Goal: Transaction & Acquisition: Obtain resource

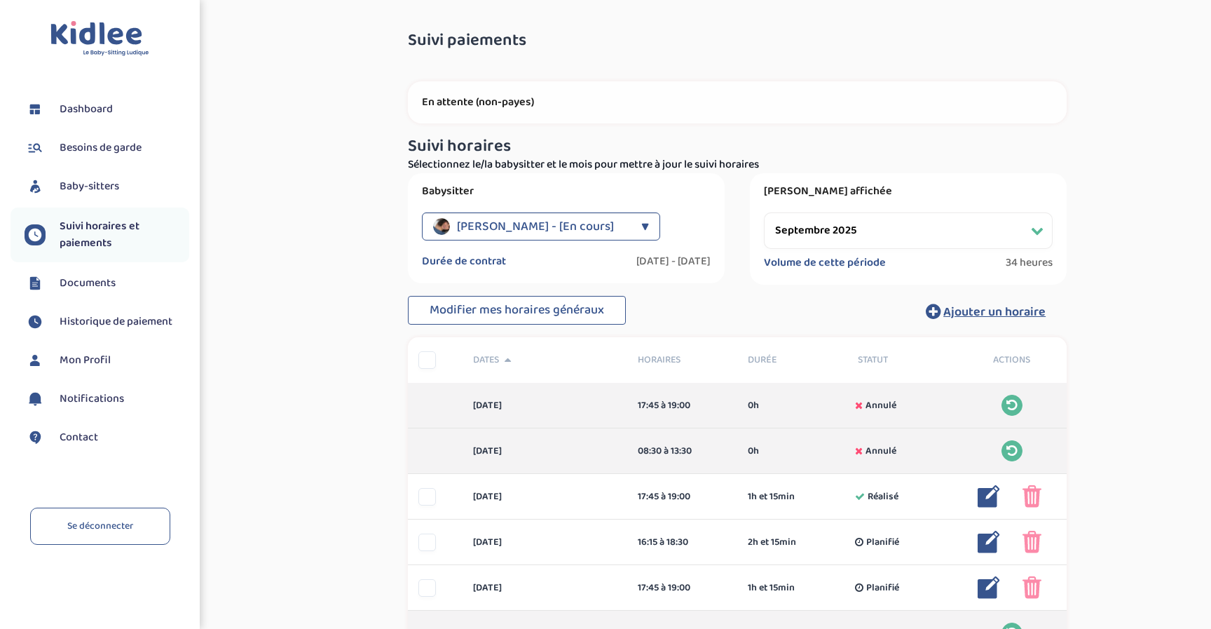
select select "septembre 2025"
click at [67, 283] on span "Documents" at bounding box center [88, 283] width 56 height 17
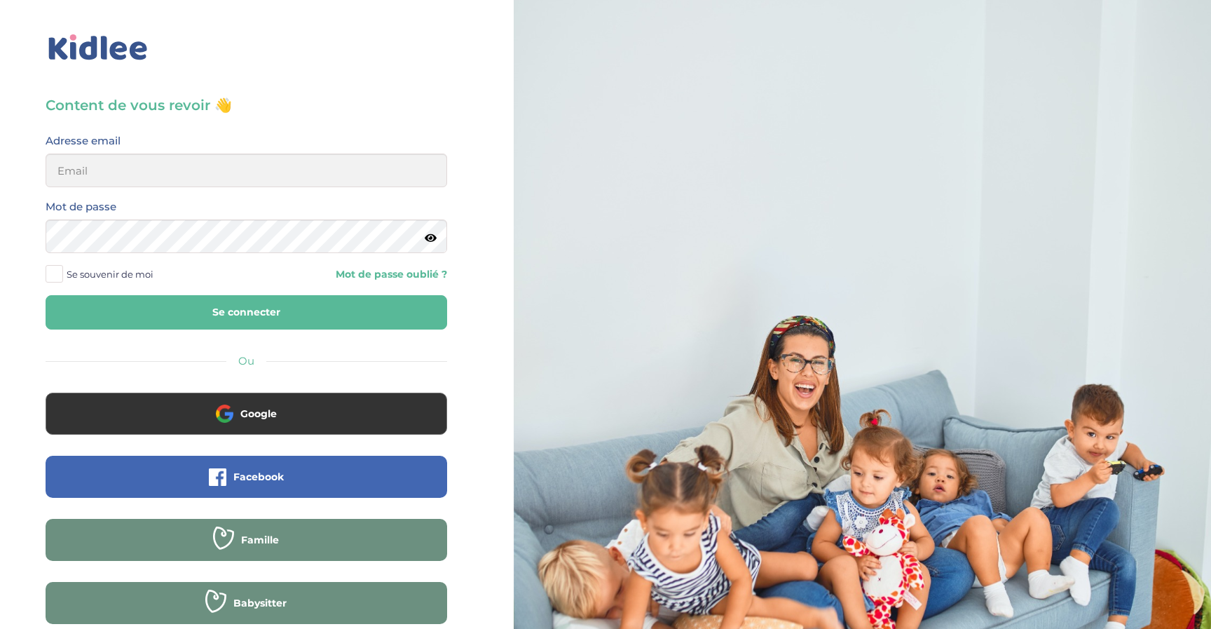
click at [141, 304] on button "Se connecter" at bounding box center [247, 312] width 402 height 34
click at [161, 165] on input "email" at bounding box center [247, 171] width 402 height 34
type input "pauline.nobiron@gmail.com"
click at [185, 311] on button "Se connecter" at bounding box center [247, 312] width 402 height 34
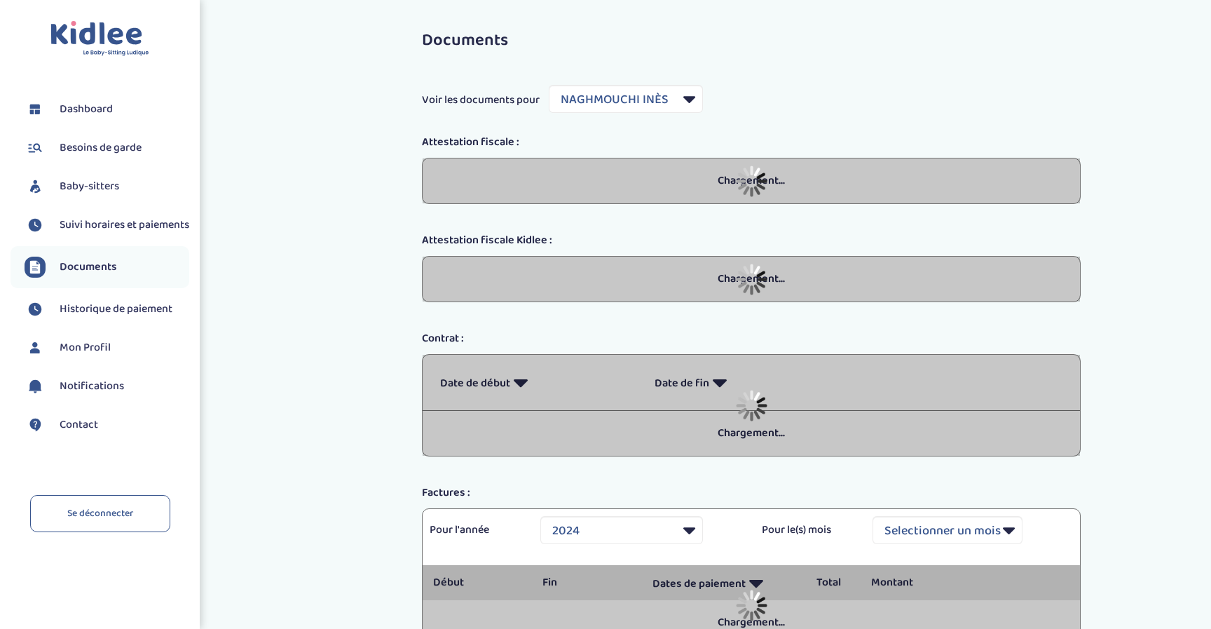
select select "35977"
select select "2024"
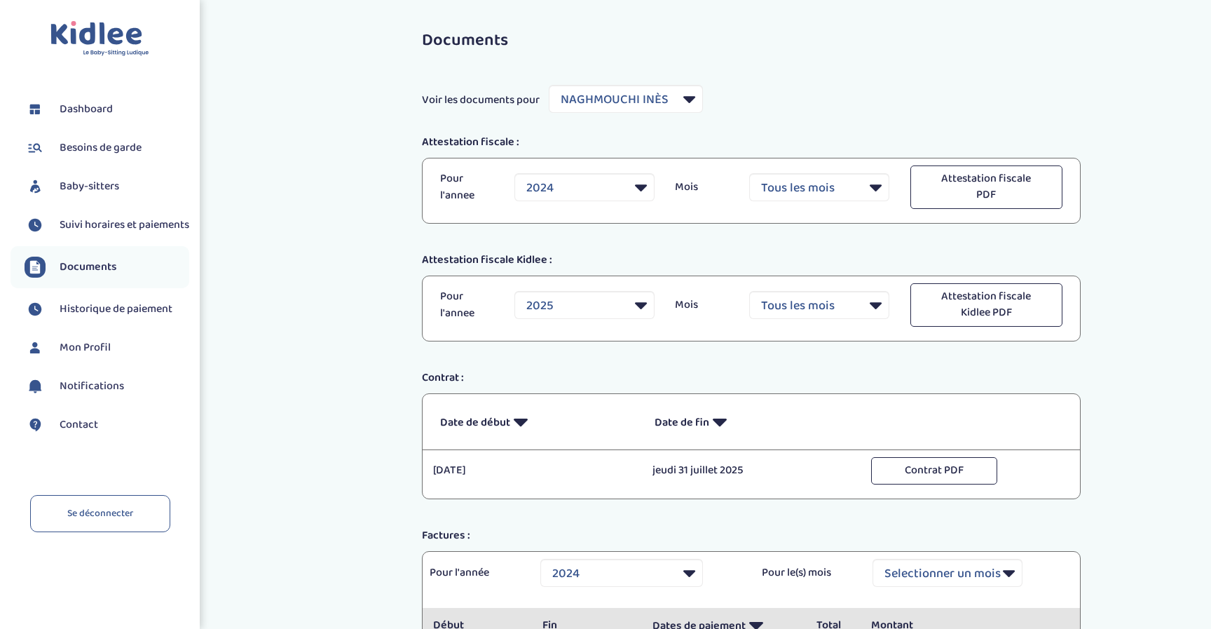
click at [686, 82] on div "Documents Voir les documents pour Filtrer par Baby-sitter NAGHMOUCHI [PERSON_NA…" at bounding box center [751, 424] width 701 height 806
click at [682, 100] on select "Filtrer par Baby-sitter NAGHMOUCHI [PERSON_NAME]" at bounding box center [626, 99] width 154 height 28
select select "30246"
select select
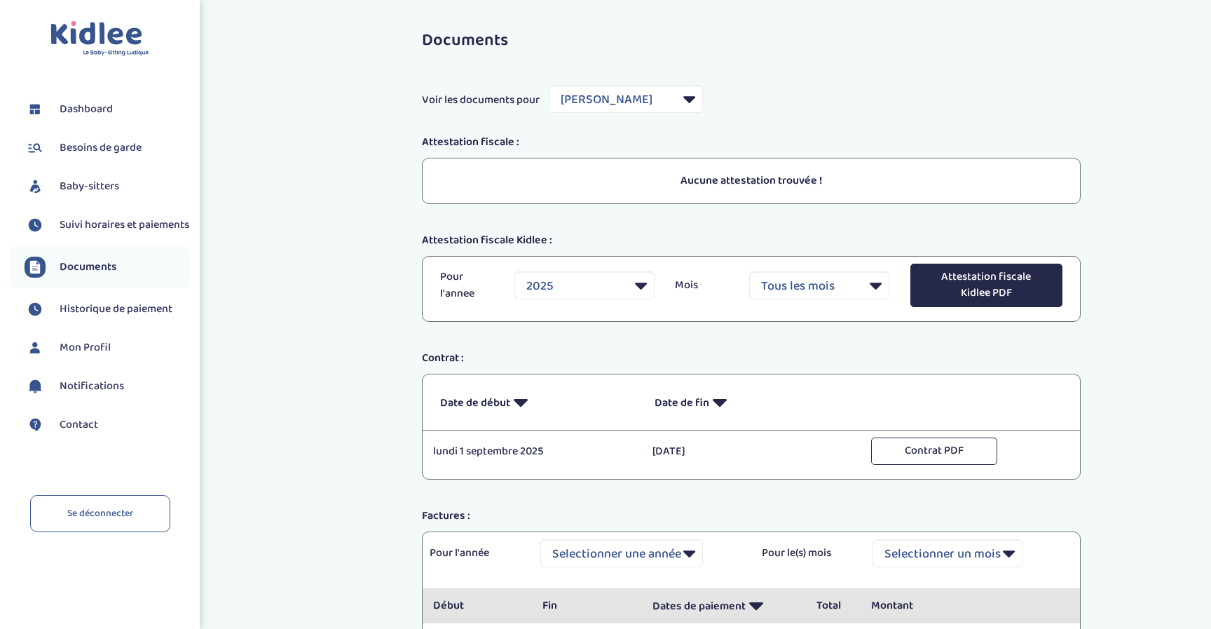
click at [982, 290] on button "Attestation fiscale Kidlee PDF" at bounding box center [987, 285] width 152 height 43
click at [97, 273] on span "Documents" at bounding box center [88, 267] width 57 height 17
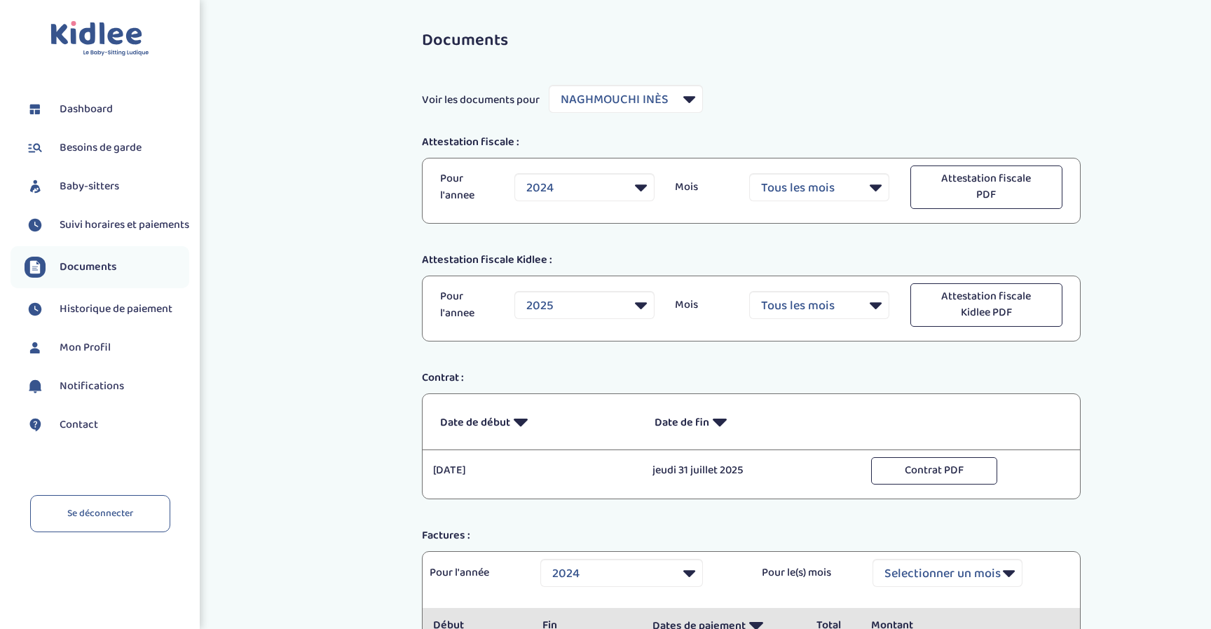
select select "35977"
select select "2024"
click at [634, 106] on select "Filtrer par Baby-sitter NAGHMOUCHI [PERSON_NAME]" at bounding box center [626, 99] width 154 height 28
select select "30246"
select select
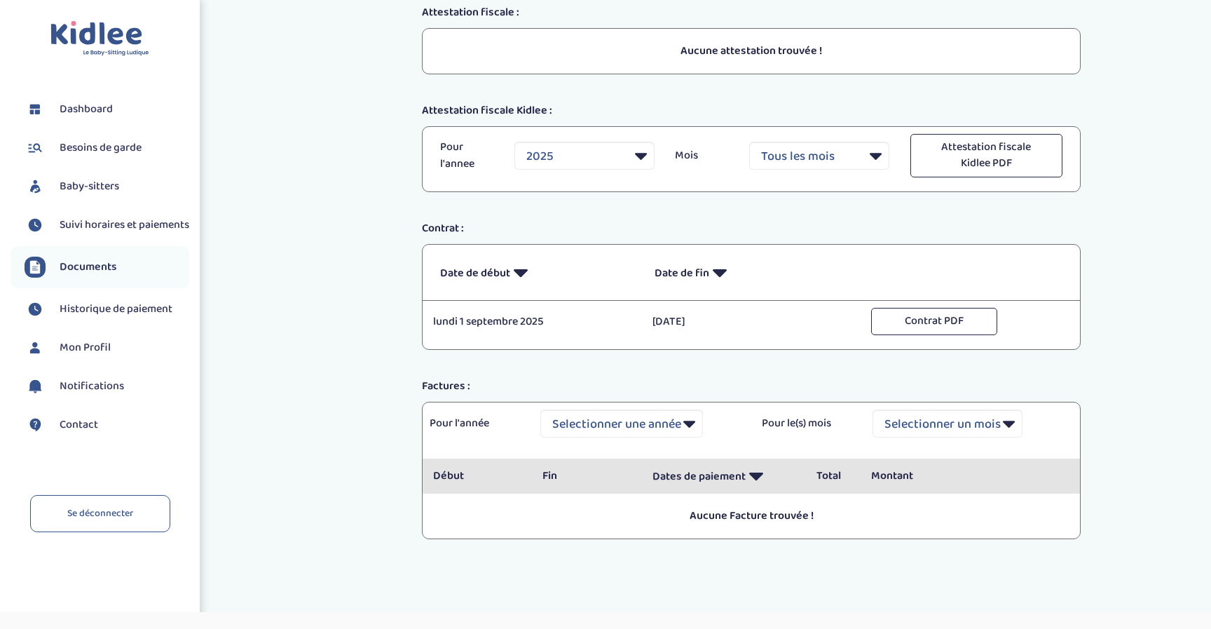
scroll to position [146, 0]
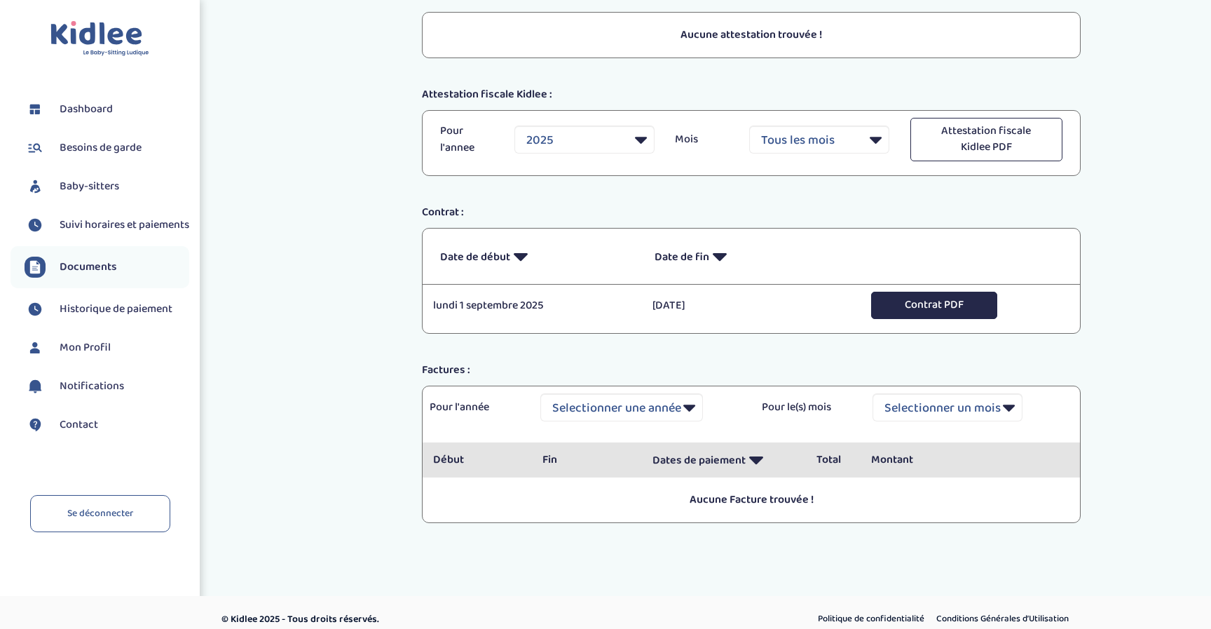
click at [905, 302] on button "Contrat PDF" at bounding box center [934, 305] width 126 height 27
